Goal: Task Accomplishment & Management: Manage account settings

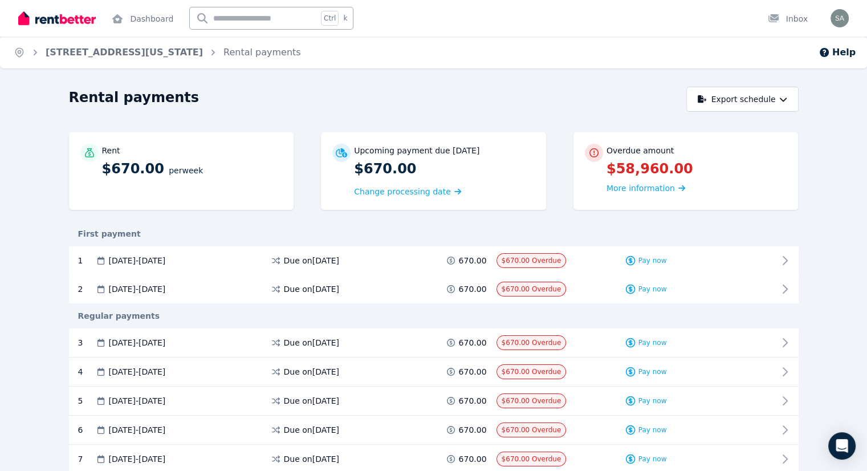
click at [798, 101] on button "Export schedule" at bounding box center [742, 99] width 112 height 25
click at [574, 107] on div "Rental payments" at bounding box center [374, 99] width 611 height 22
click at [675, 190] on span "More information" at bounding box center [640, 187] width 68 height 9
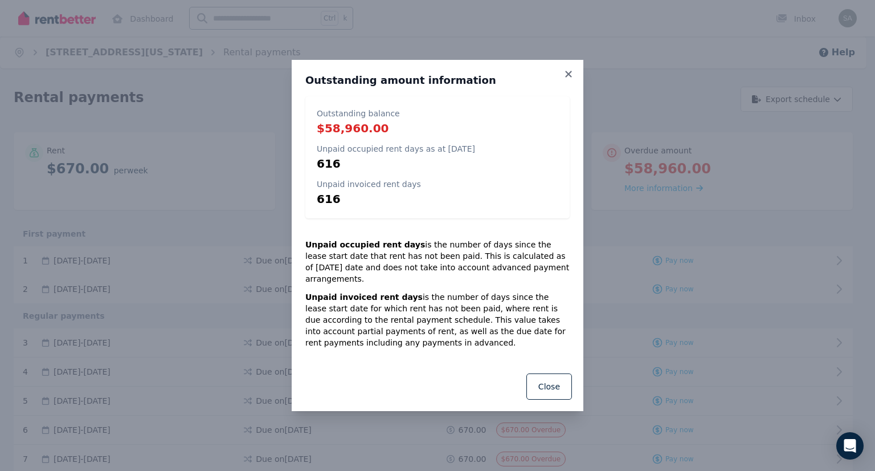
click at [531, 377] on button "Close" at bounding box center [549, 386] width 46 height 26
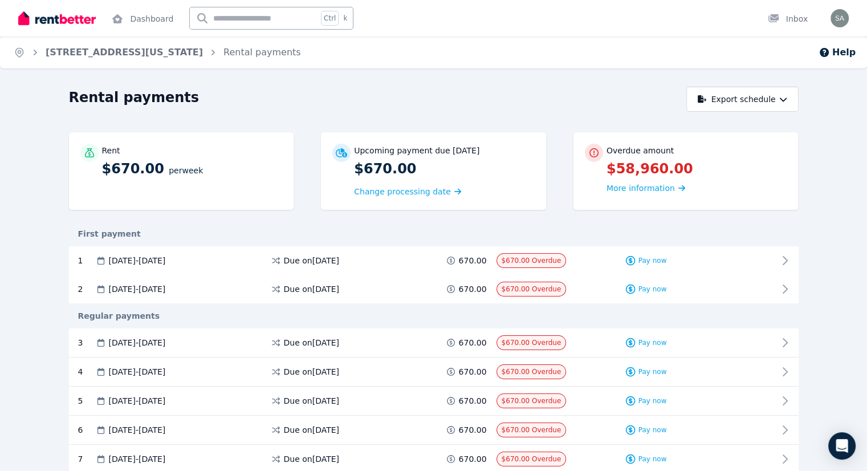
click at [407, 195] on span "Change processing date" at bounding box center [402, 191] width 97 height 11
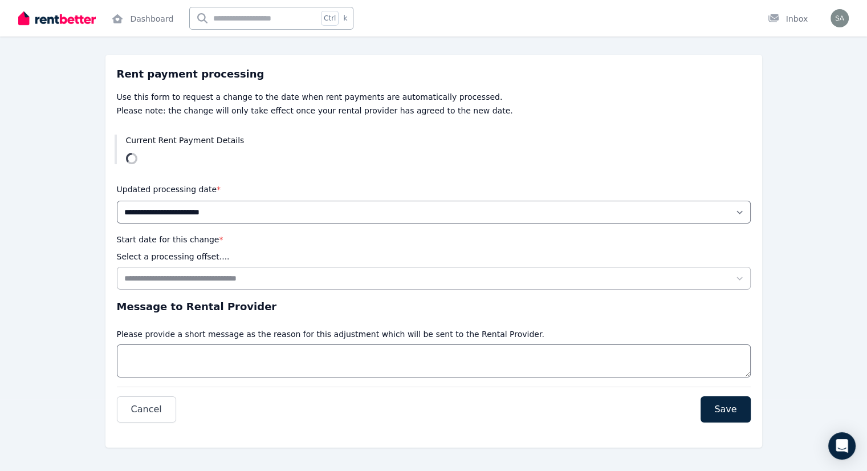
scroll to position [80, 0]
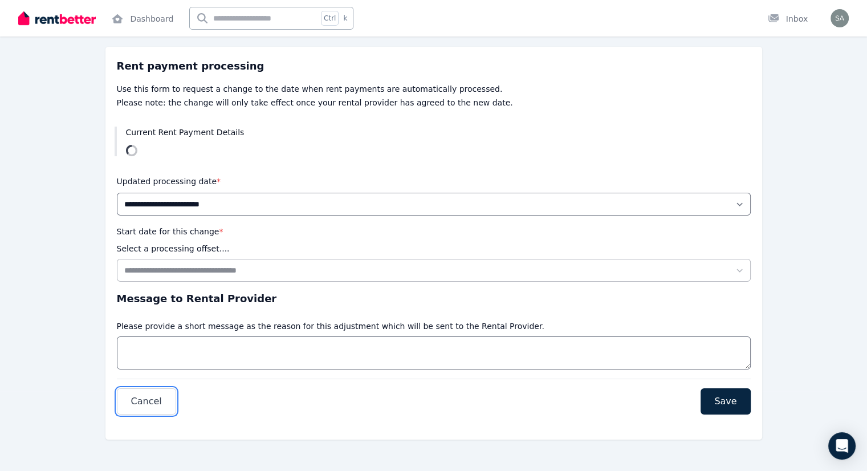
click at [159, 393] on button "Cancel" at bounding box center [146, 401] width 59 height 26
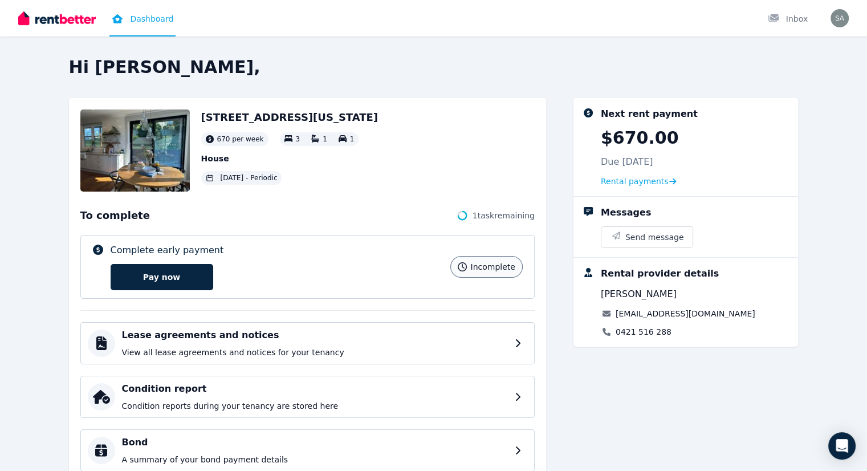
drag, startPoint x: 394, startPoint y: 165, endPoint x: 379, endPoint y: 165, distance: 14.2
click at [394, 165] on div "63 Florida Avenue, New Lambton 670 per week 3 1 1 House 12 Dec 2023 - Periodic" at bounding box center [307, 150] width 454 height 82
click at [835, 19] on img "button" at bounding box center [839, 18] width 18 height 18
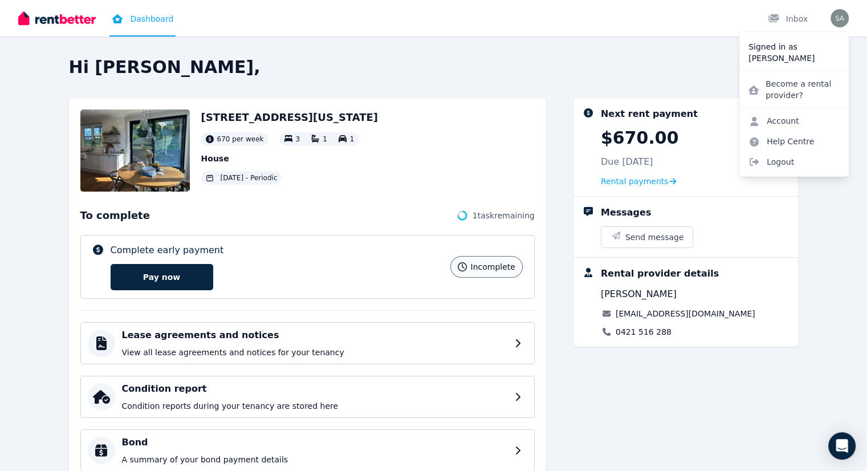
click at [67, 15] on img at bounding box center [56, 18] width 77 height 17
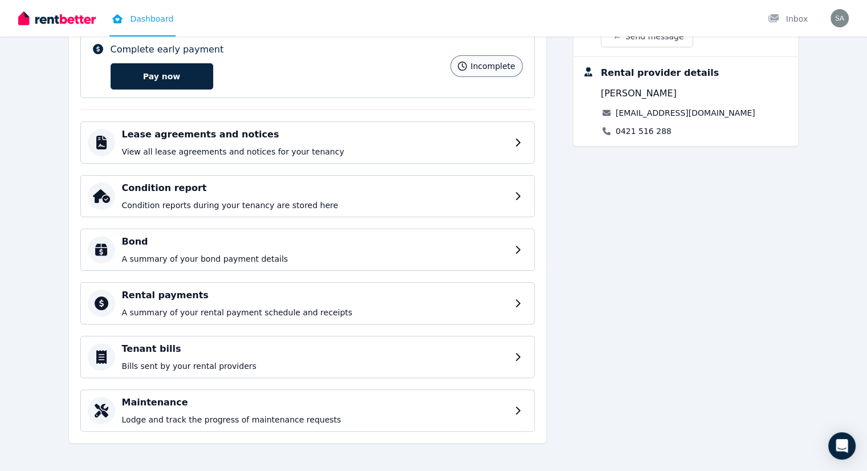
scroll to position [203, 0]
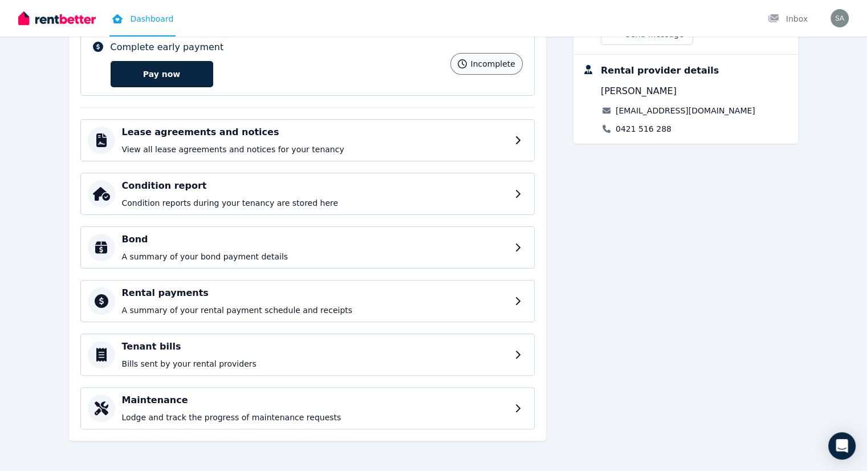
click at [356, 239] on h4 "Bond" at bounding box center [315, 239] width 386 height 14
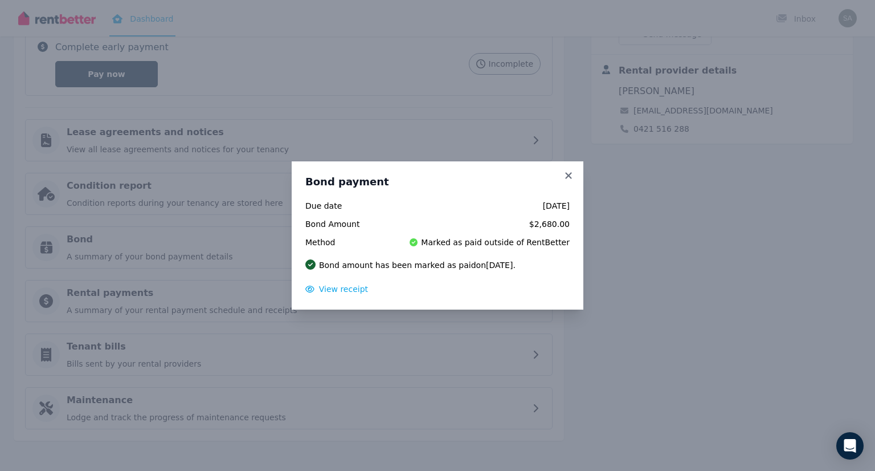
click at [574, 174] on icon at bounding box center [568, 175] width 11 height 10
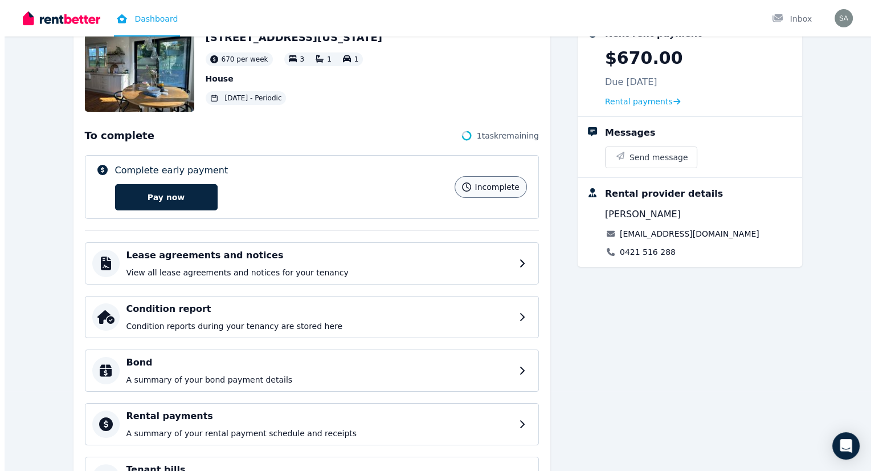
scroll to position [0, 0]
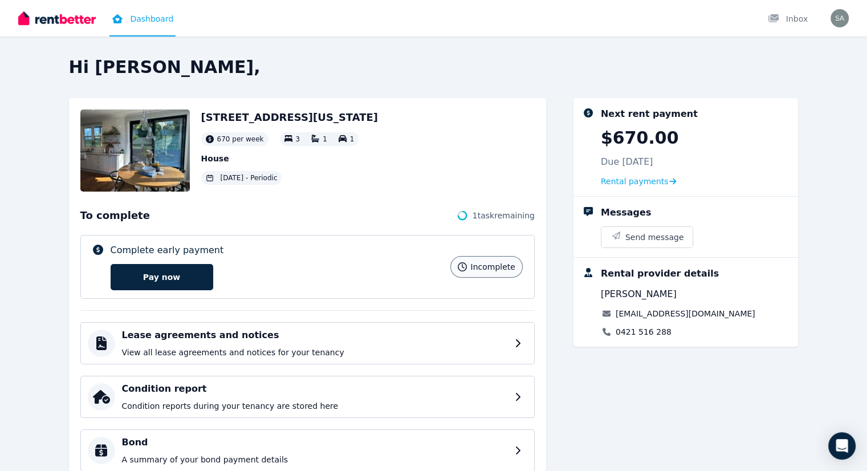
drag, startPoint x: 216, startPoint y: 101, endPoint x: 205, endPoint y: 89, distance: 16.1
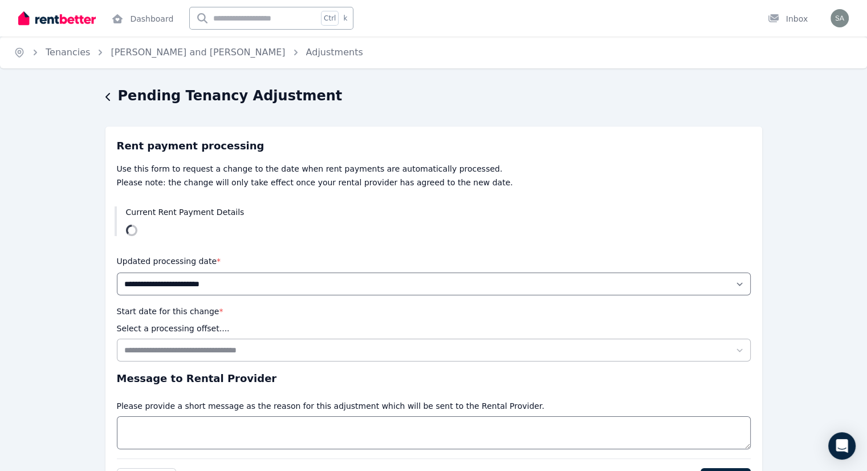
click at [170, 53] on link "Samuel Bloodsworth and Brooke Stockley" at bounding box center [198, 52] width 174 height 11
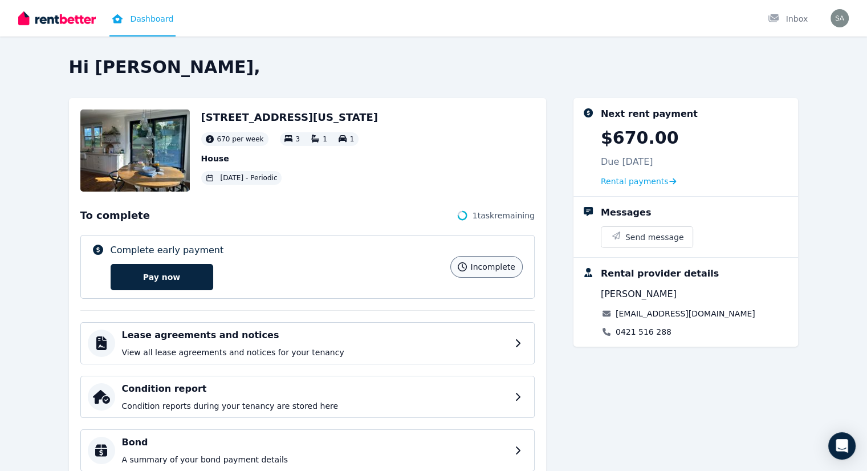
click at [793, 23] on div "Inbox" at bounding box center [787, 18] width 40 height 11
